Goal: Task Accomplishment & Management: Manage account settings

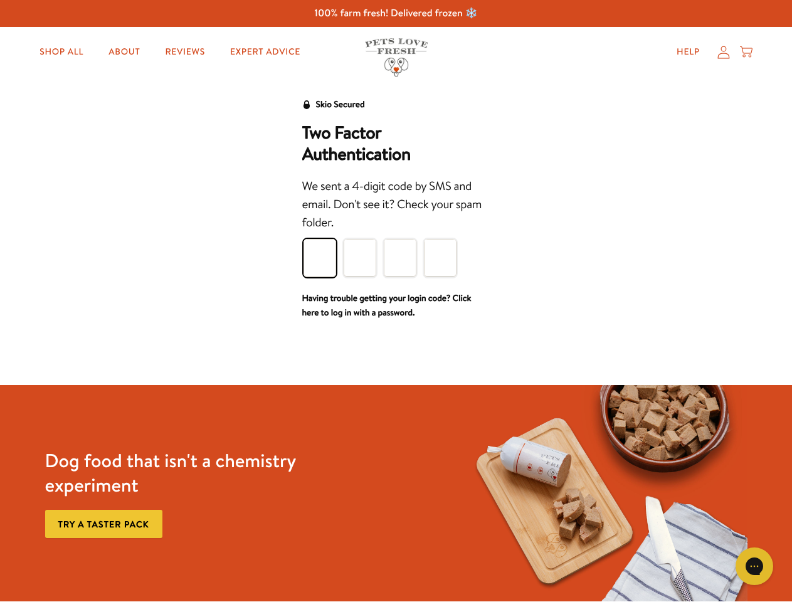
click at [396, 231] on div "We sent a 4-digit code by SMS and email. Don't see it? Check your spam folder." at bounding box center [396, 204] width 188 height 55
click at [754, 566] on icon "Gorgias live chat" at bounding box center [754, 566] width 12 height 12
